Goal: Register for event/course

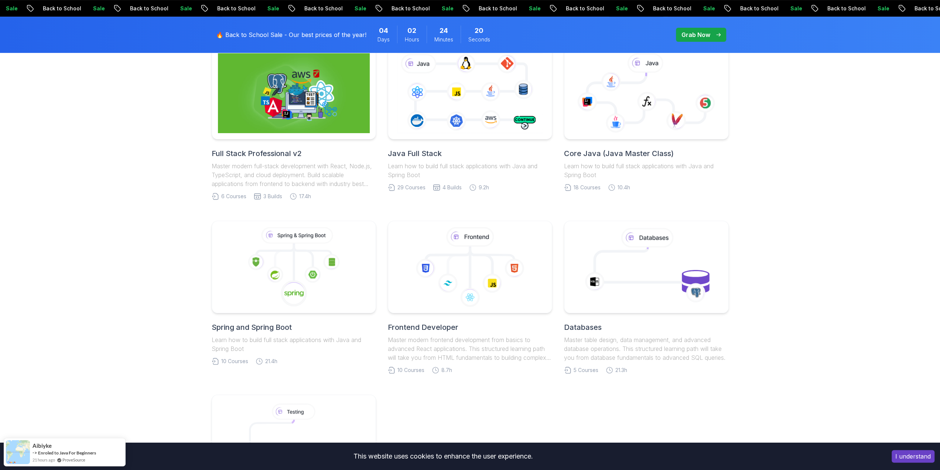
scroll to position [222, 0]
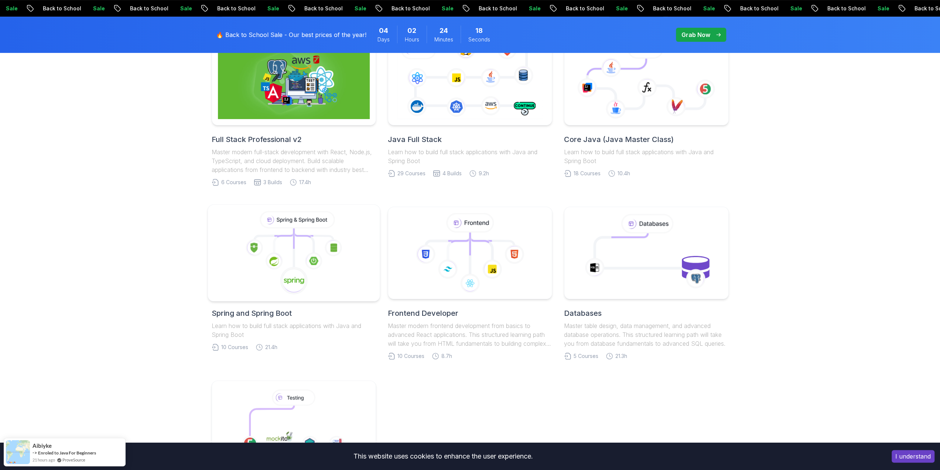
click at [288, 241] on icon at bounding box center [294, 253] width 160 height 84
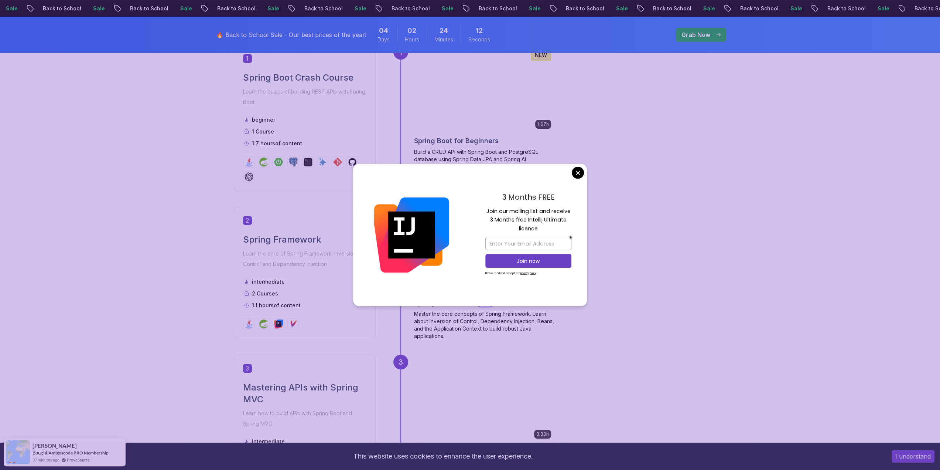
scroll to position [406, 0]
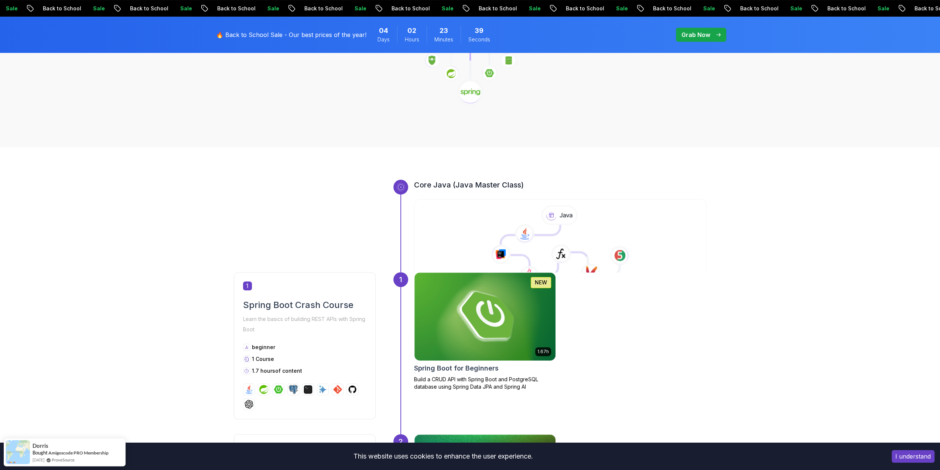
scroll to position [0, 0]
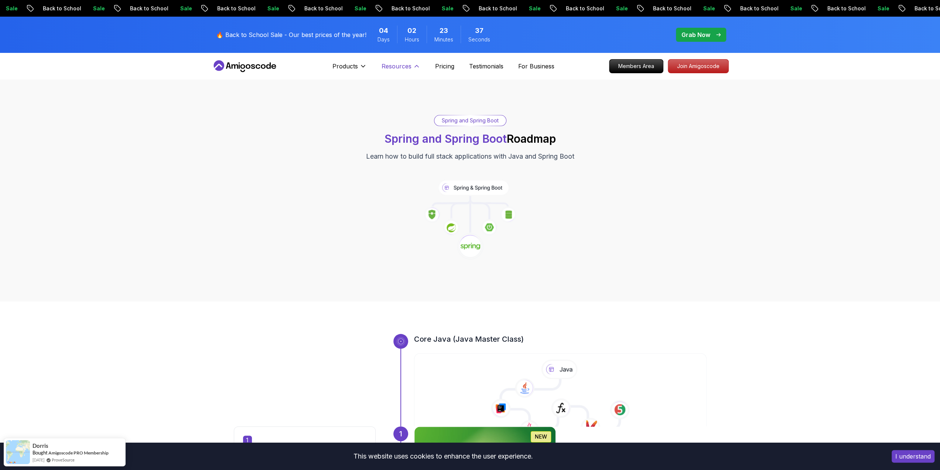
click at [393, 64] on p "Resources" at bounding box center [397, 66] width 30 height 9
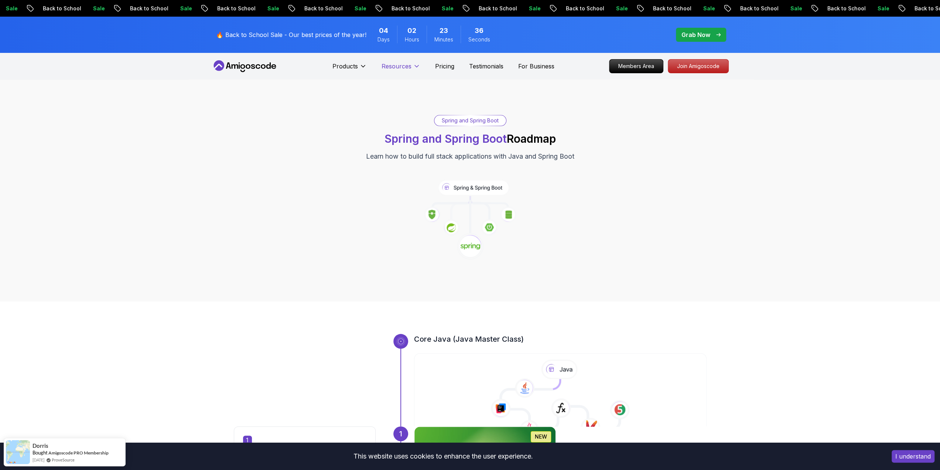
click at [392, 64] on p "Resources" at bounding box center [397, 66] width 30 height 9
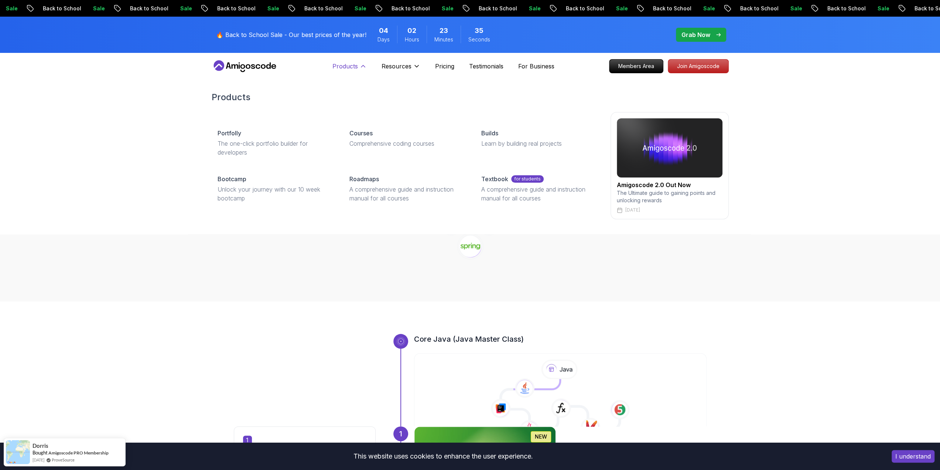
click at [339, 68] on p "Products" at bounding box center [344, 66] width 25 height 9
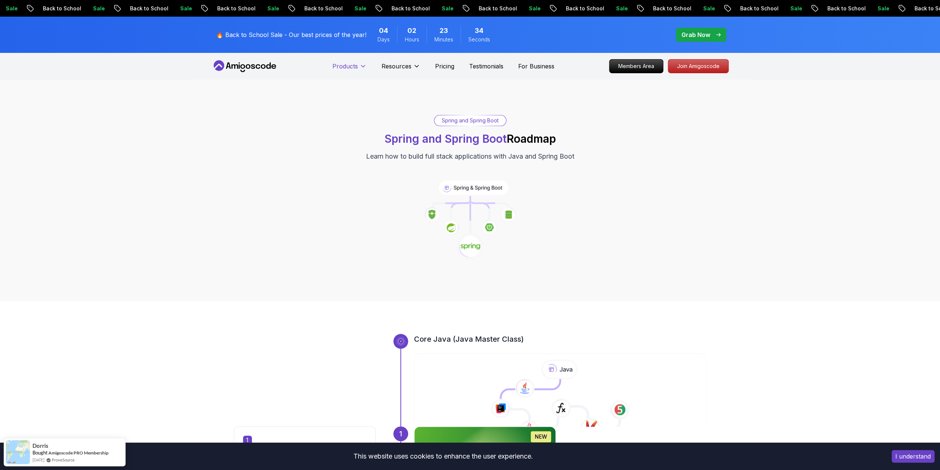
click at [345, 64] on p "Products" at bounding box center [344, 66] width 25 height 9
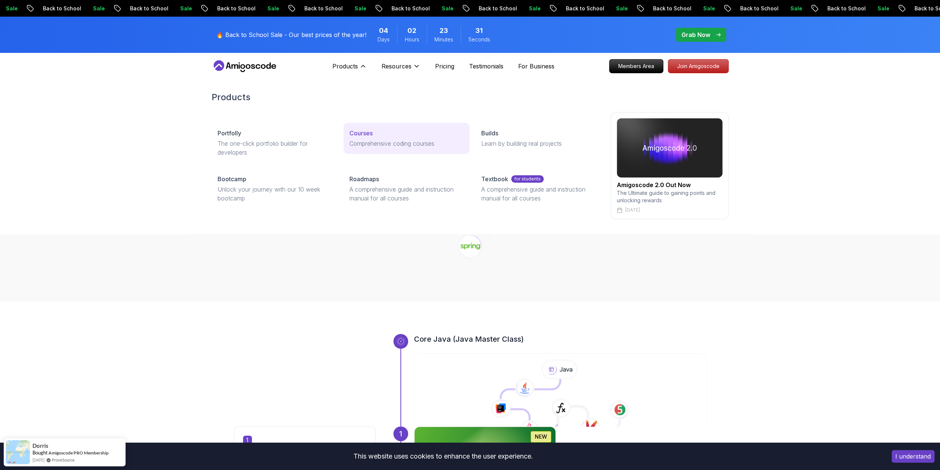
click at [372, 134] on p "Courses" at bounding box center [360, 133] width 23 height 9
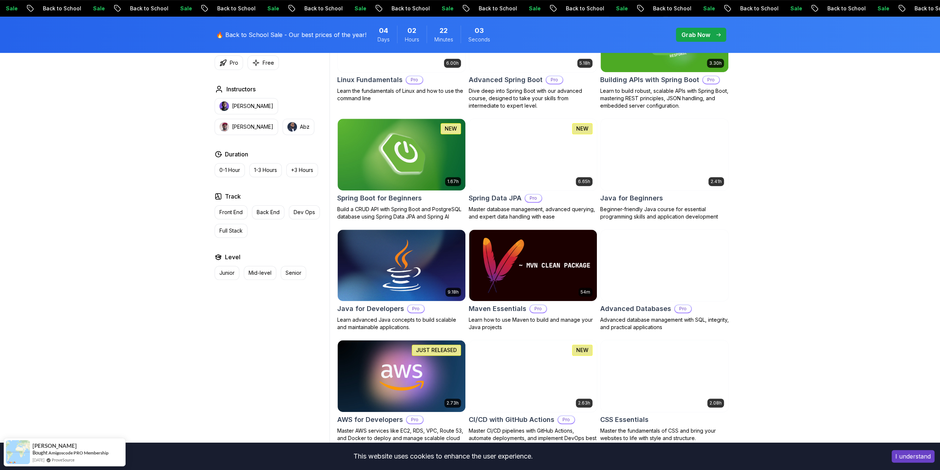
scroll to position [259, 0]
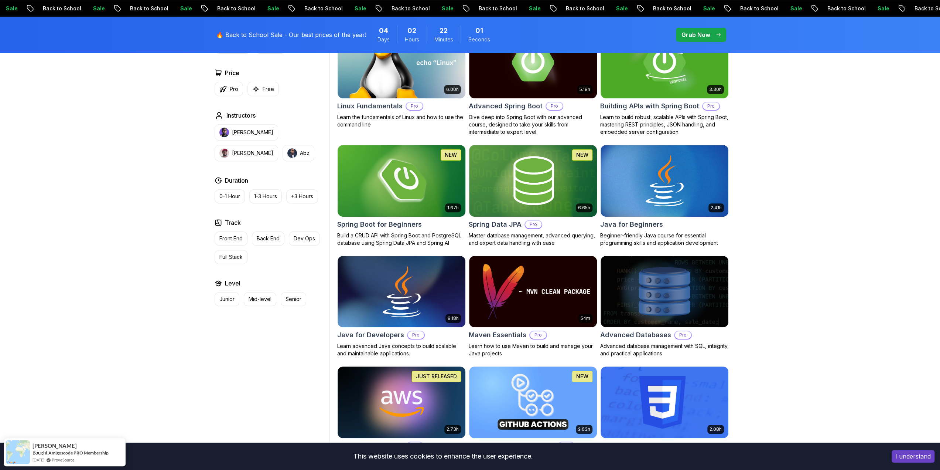
click at [426, 182] on img at bounding box center [401, 180] width 134 height 75
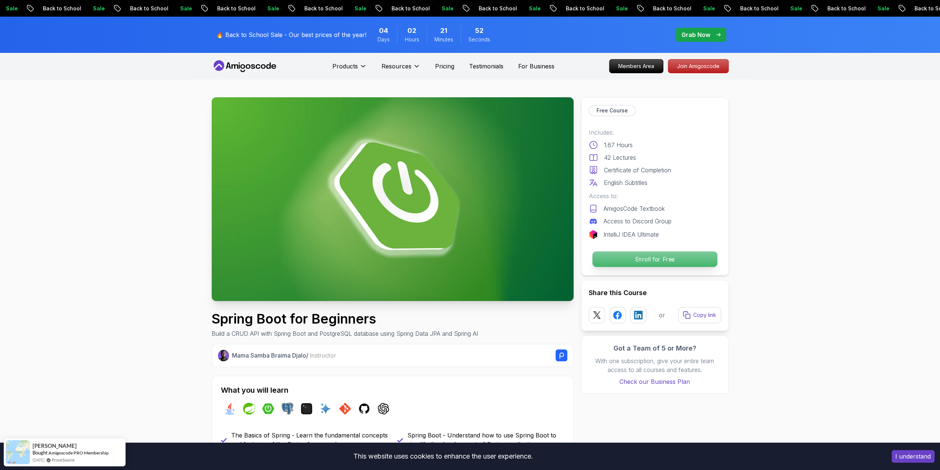
click at [661, 259] on p "Enroll for Free" at bounding box center [654, 259] width 125 height 16
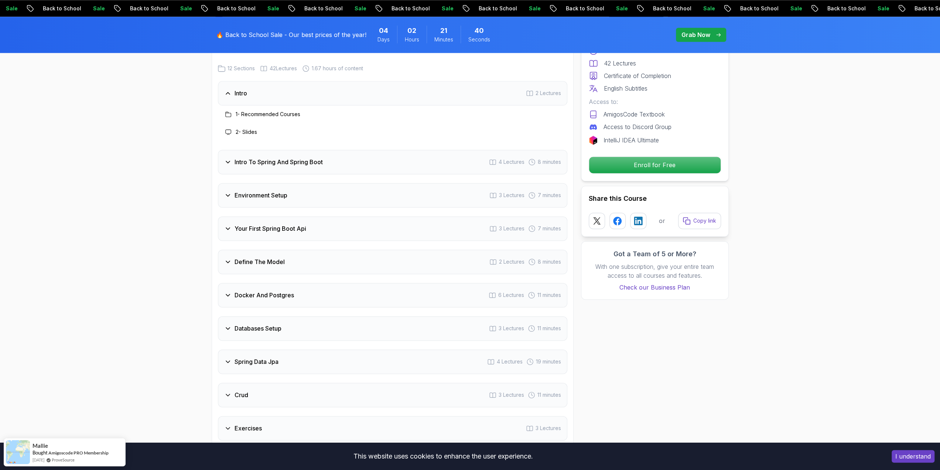
scroll to position [871, 0]
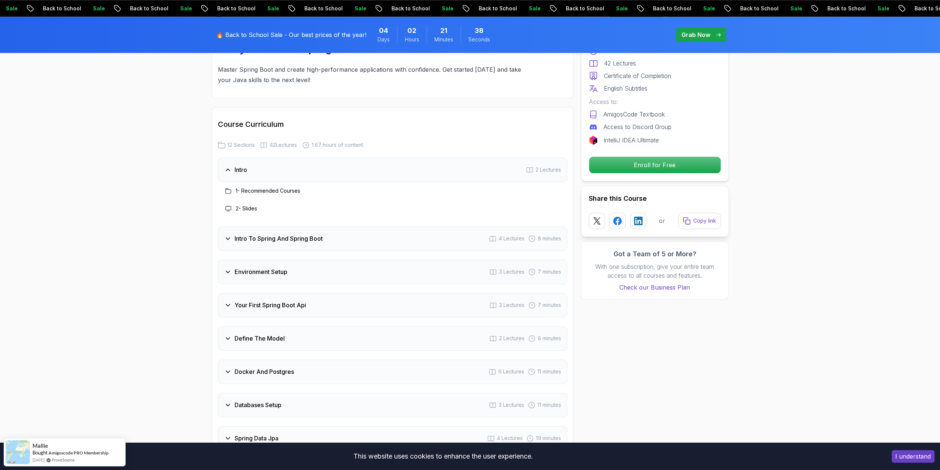
click at [241, 234] on h3 "Intro To Spring And Spring Boot" at bounding box center [279, 238] width 88 height 9
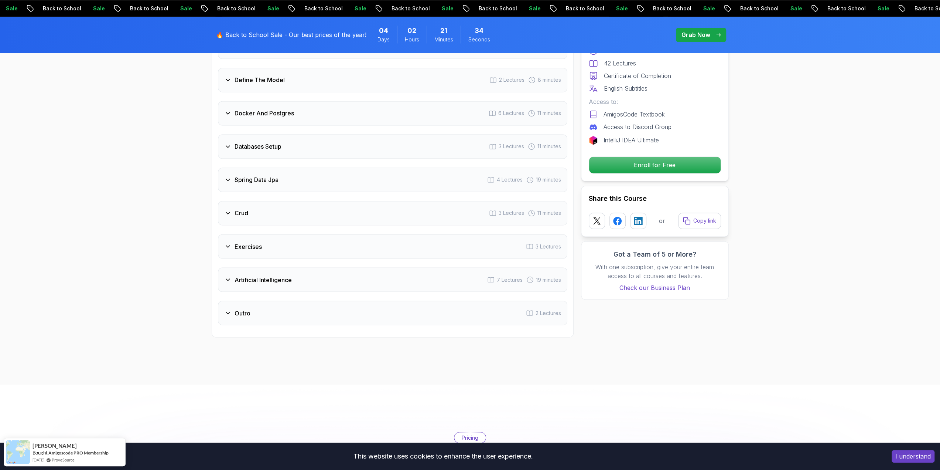
scroll to position [1167, 0]
click at [236, 306] on h3 "Outro" at bounding box center [243, 310] width 16 height 9
click at [251, 273] on h3 "Artificial Intelligence" at bounding box center [263, 277] width 57 height 9
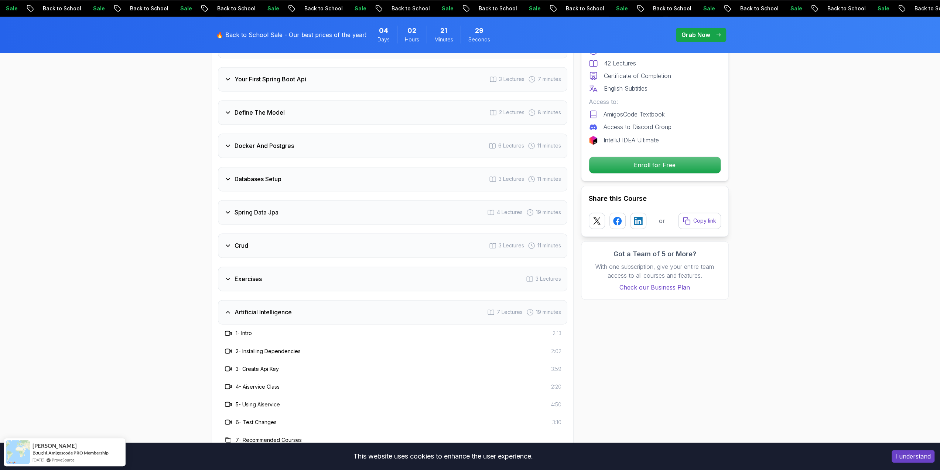
scroll to position [985, 0]
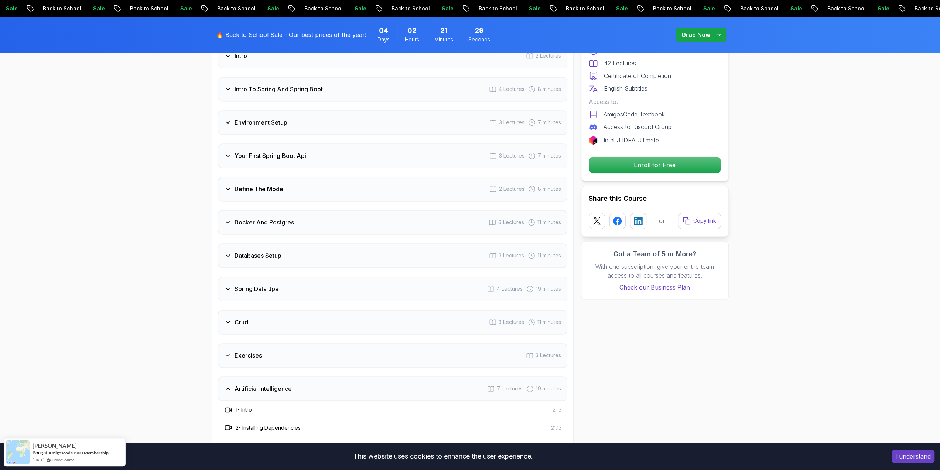
click at [258, 218] on h3 "Docker And Postgres" at bounding box center [264, 222] width 59 height 9
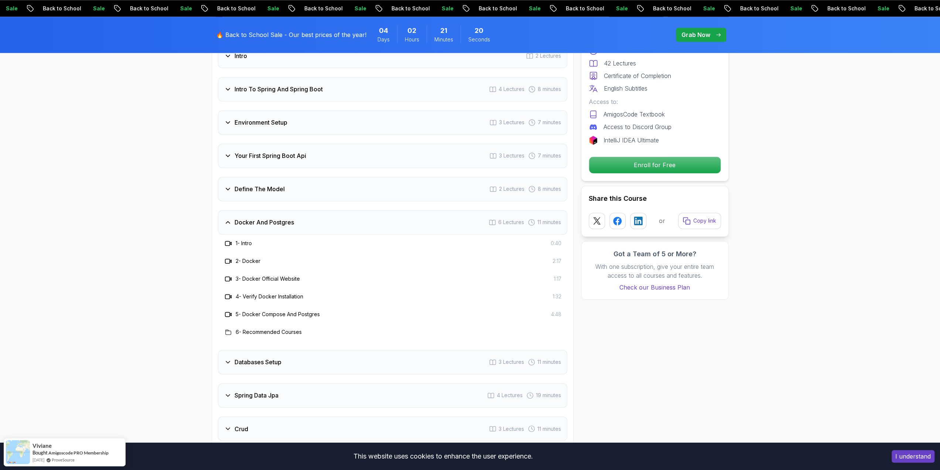
click at [250, 257] on h3 "2 - Docker" at bounding box center [248, 260] width 25 height 7
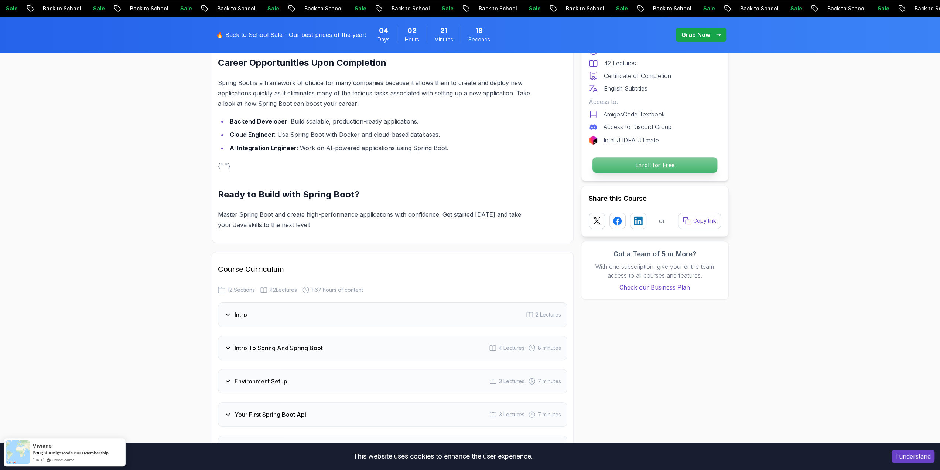
click at [670, 165] on p "Enroll for Free" at bounding box center [654, 165] width 125 height 16
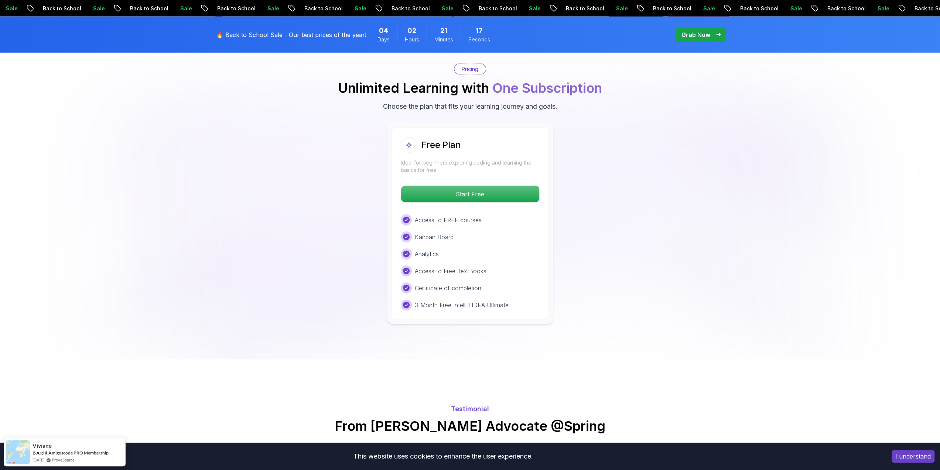
scroll to position [1570, 0]
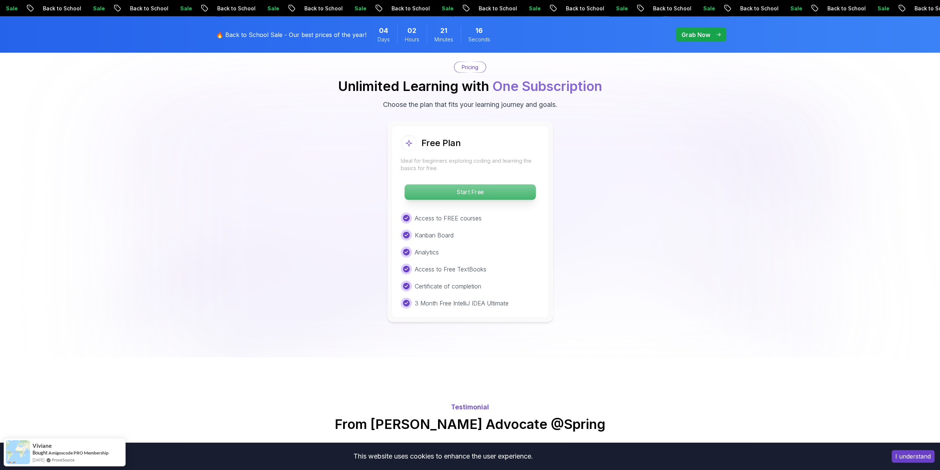
click at [482, 184] on p "Start Free" at bounding box center [470, 192] width 131 height 16
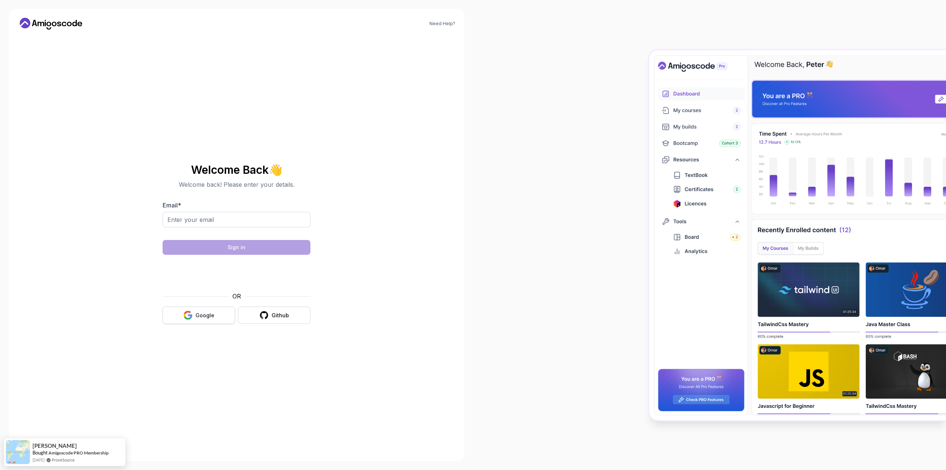
click at [204, 316] on div "Google" at bounding box center [204, 314] width 19 height 7
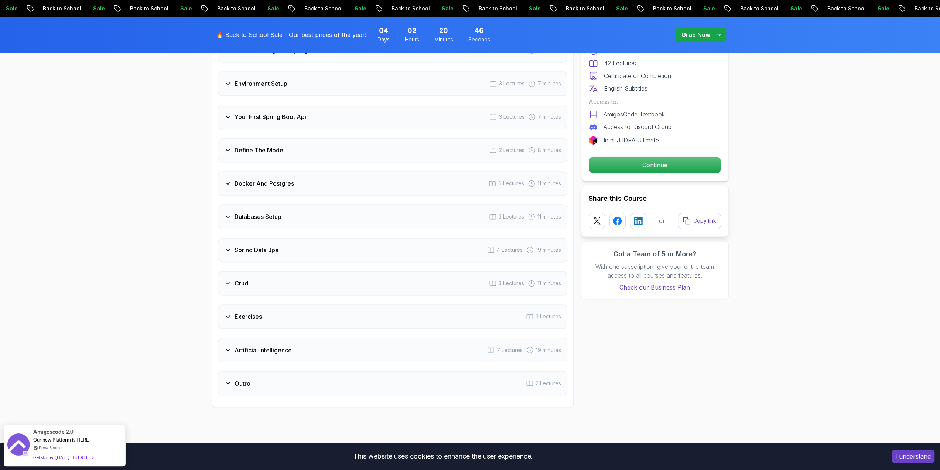
scroll to position [1071, 0]
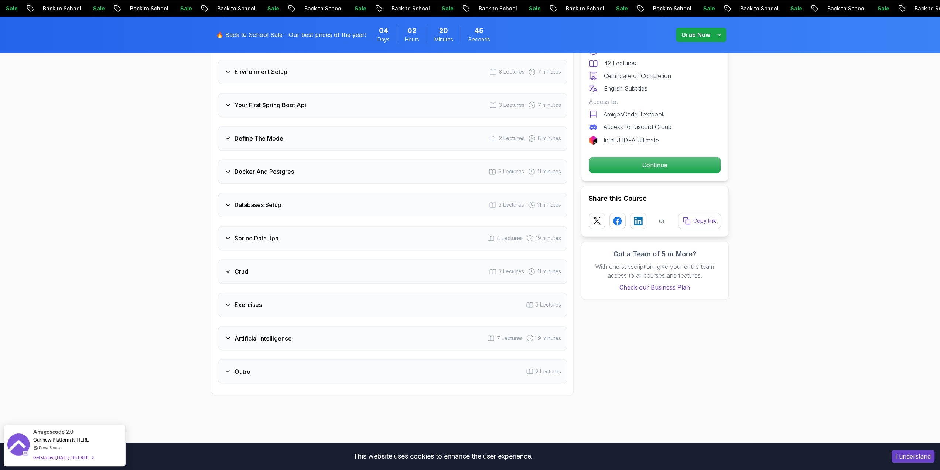
click at [256, 233] on h3 "Spring Data Jpa" at bounding box center [257, 237] width 44 height 9
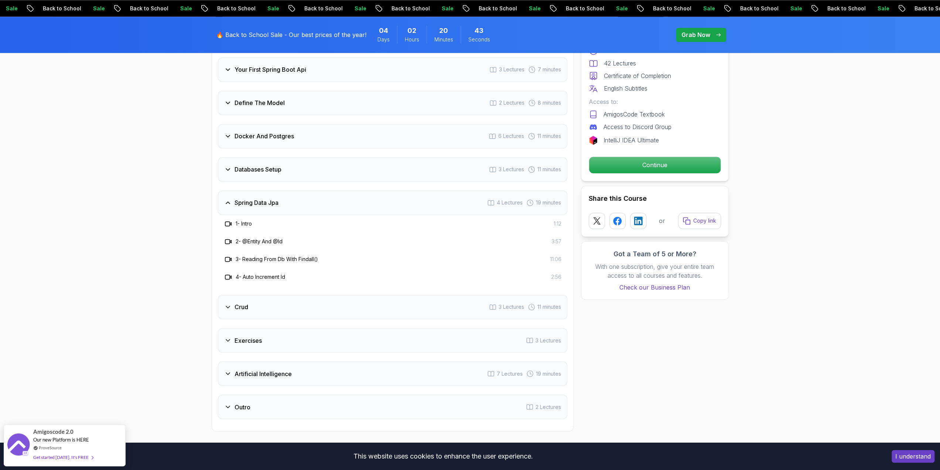
click at [243, 198] on h3 "Spring Data Jpa" at bounding box center [257, 202] width 44 height 9
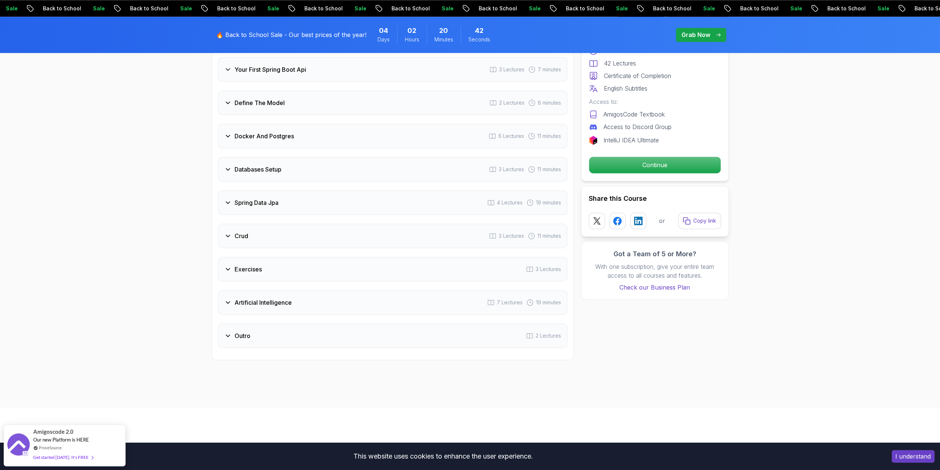
click at [250, 165] on h3 "Databases Setup" at bounding box center [258, 169] width 47 height 9
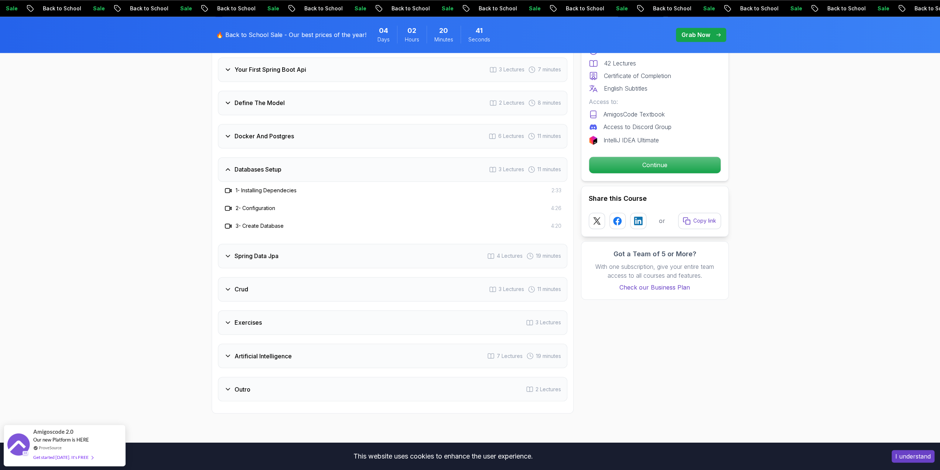
click at [250, 165] on h3 "Databases Setup" at bounding box center [258, 169] width 47 height 9
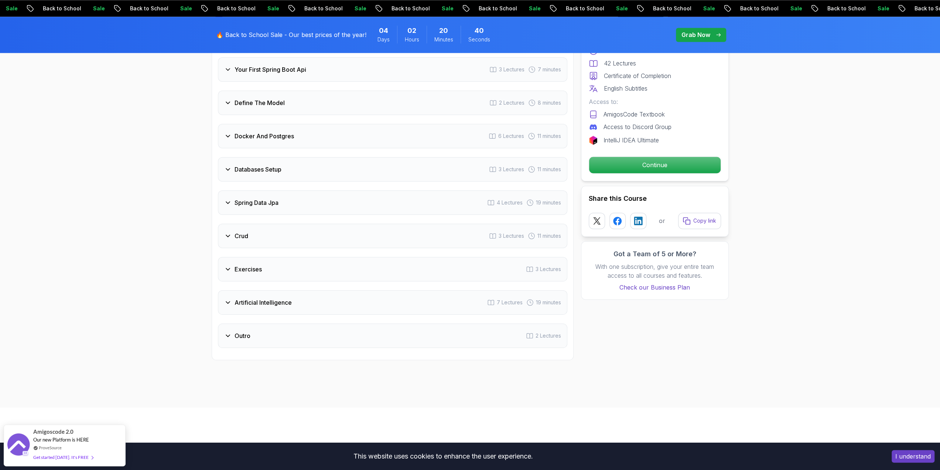
click at [251, 132] on h3 "Docker And Postgres" at bounding box center [264, 136] width 59 height 9
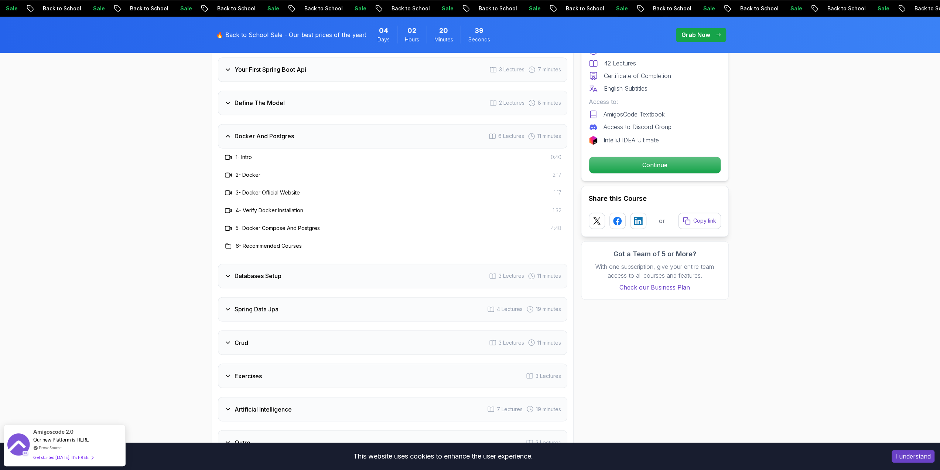
click at [247, 171] on h3 "2 - Docker" at bounding box center [248, 174] width 25 height 7
click at [229, 173] on icon at bounding box center [227, 175] width 5 height 4
click at [229, 153] on icon at bounding box center [228, 156] width 7 height 7
click at [252, 132] on h3 "Docker And Postgres" at bounding box center [264, 136] width 59 height 9
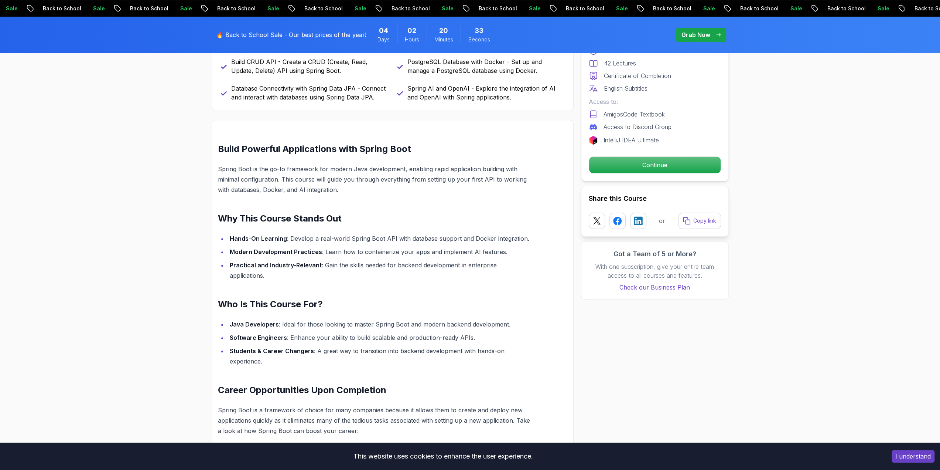
scroll to position [296, 0]
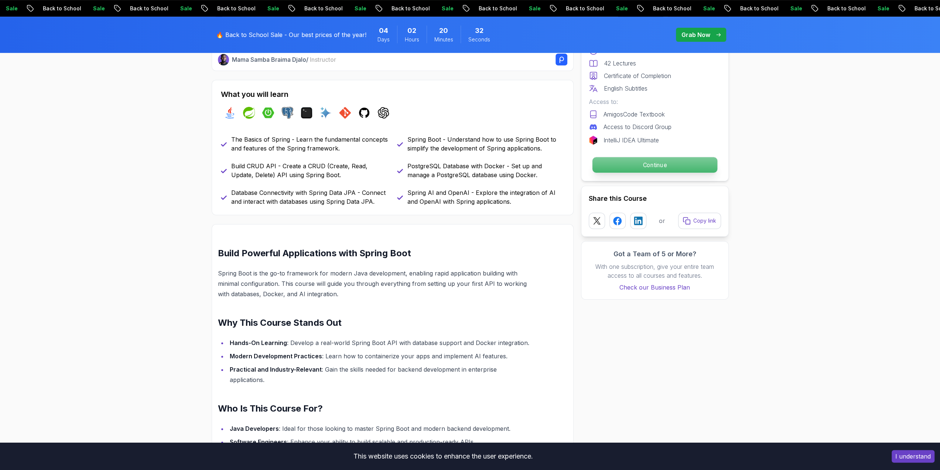
click at [668, 162] on p "Continue" at bounding box center [654, 165] width 125 height 16
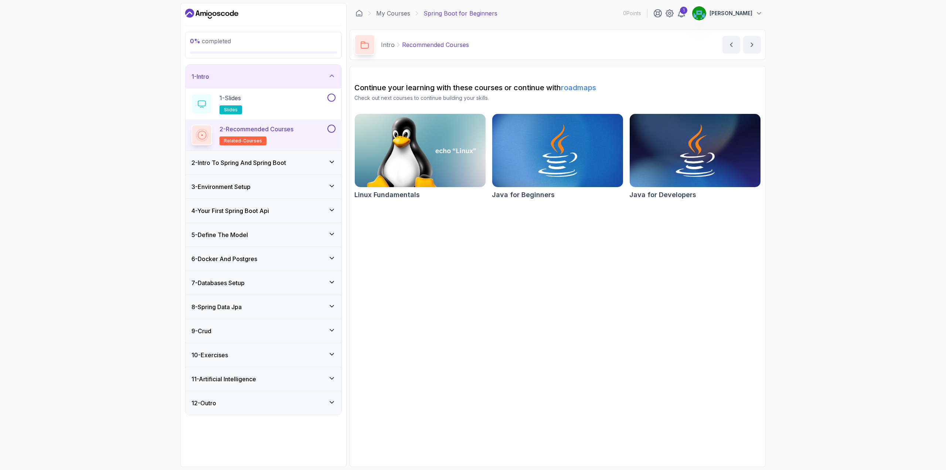
click at [223, 281] on h3 "7 - Databases Setup" at bounding box center [217, 282] width 53 height 9
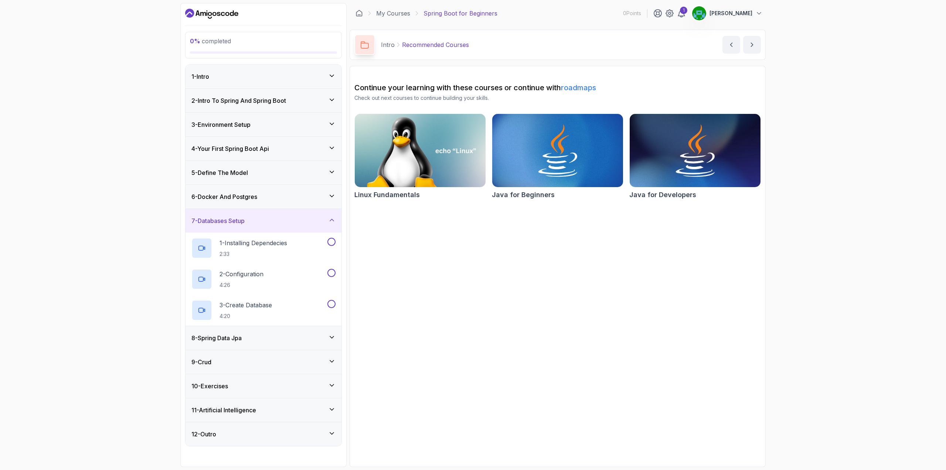
click at [232, 196] on h3 "6 - Docker And Postgres" at bounding box center [224, 196] width 66 height 9
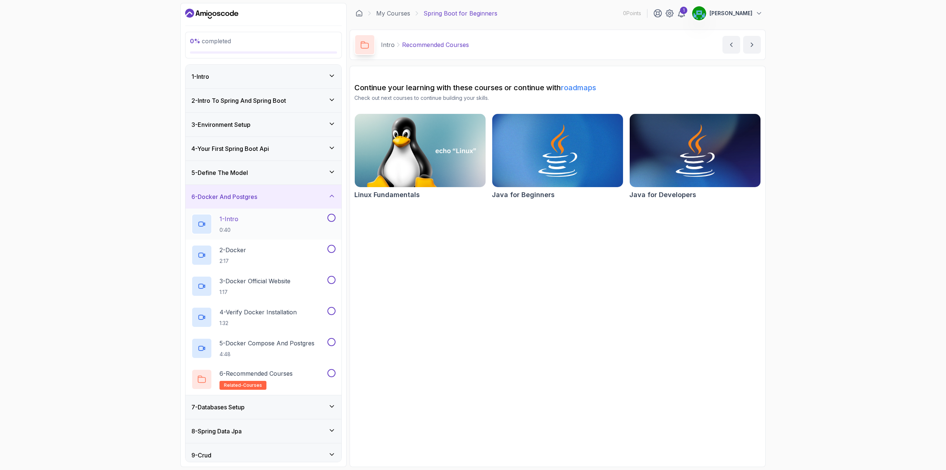
click at [228, 217] on p "1 - Intro" at bounding box center [228, 218] width 19 height 9
